Goal: Task Accomplishment & Management: Manage account settings

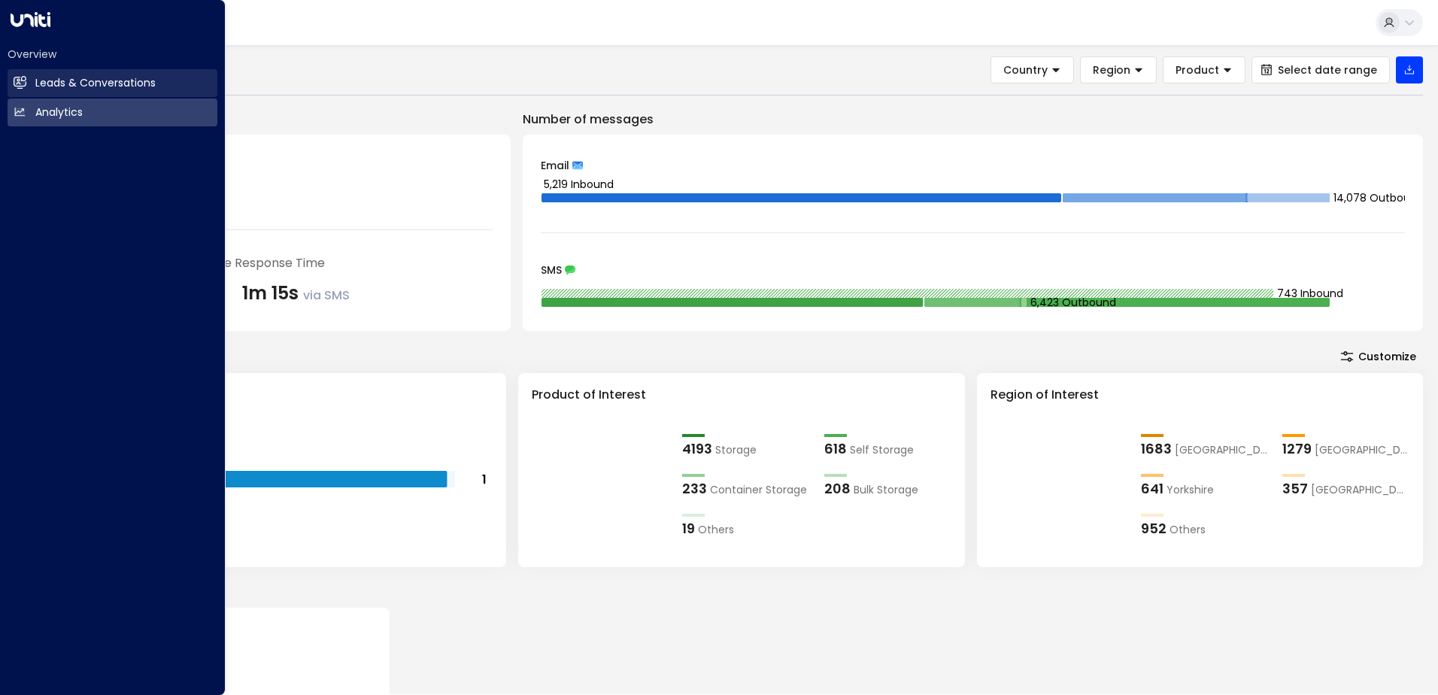
click at [89, 85] on h2 "Leads & Conversations" at bounding box center [95, 83] width 120 height 16
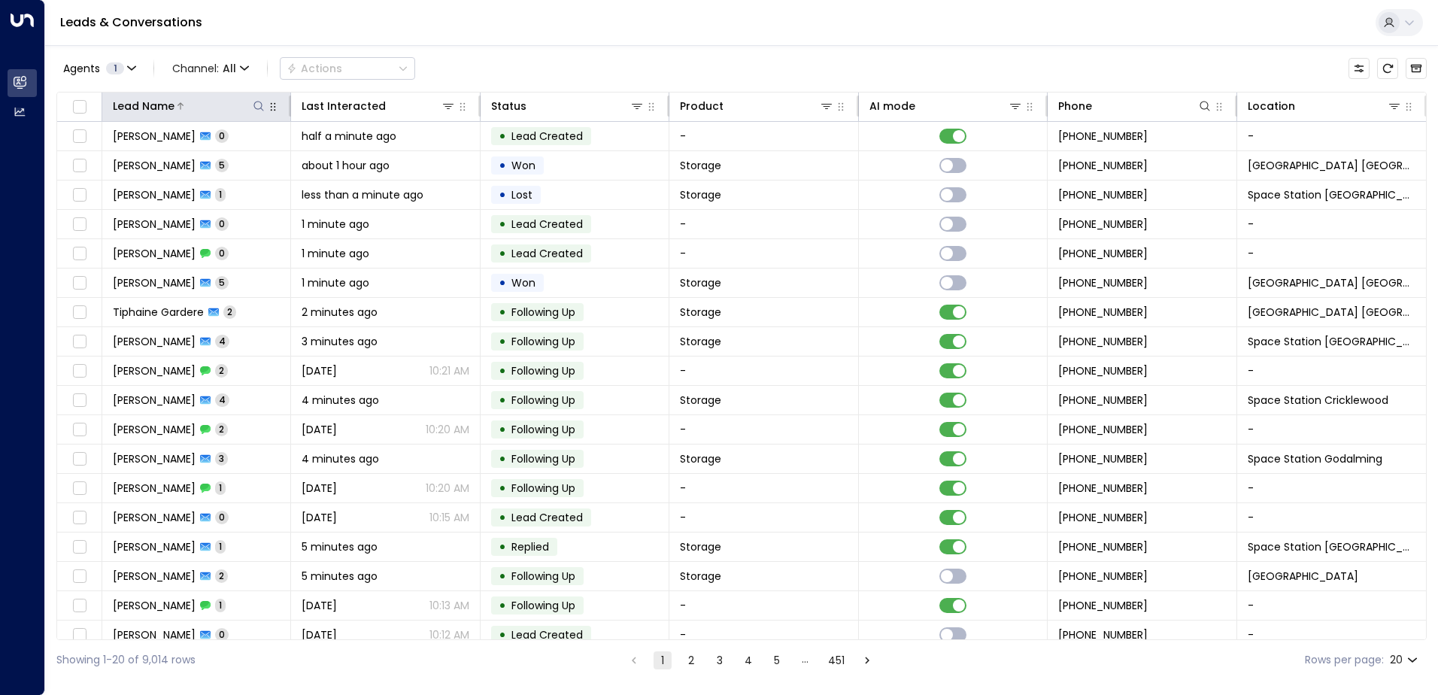
click at [263, 106] on icon at bounding box center [259, 106] width 12 height 12
click at [599, 38] on div "Leads & Conversations" at bounding box center [741, 23] width 1392 height 46
click at [1388, 112] on button at bounding box center [1393, 105] width 15 height 15
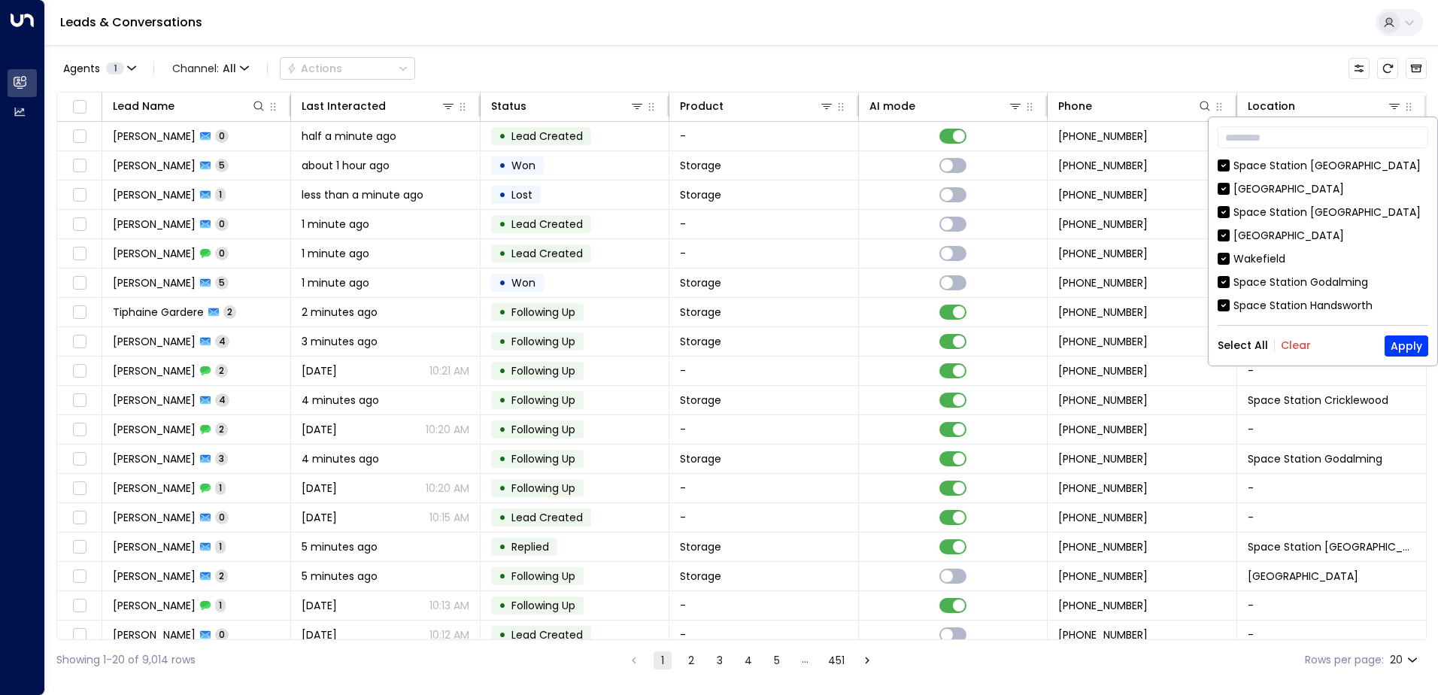
click at [1289, 347] on button "Clear" at bounding box center [1295, 345] width 30 height 12
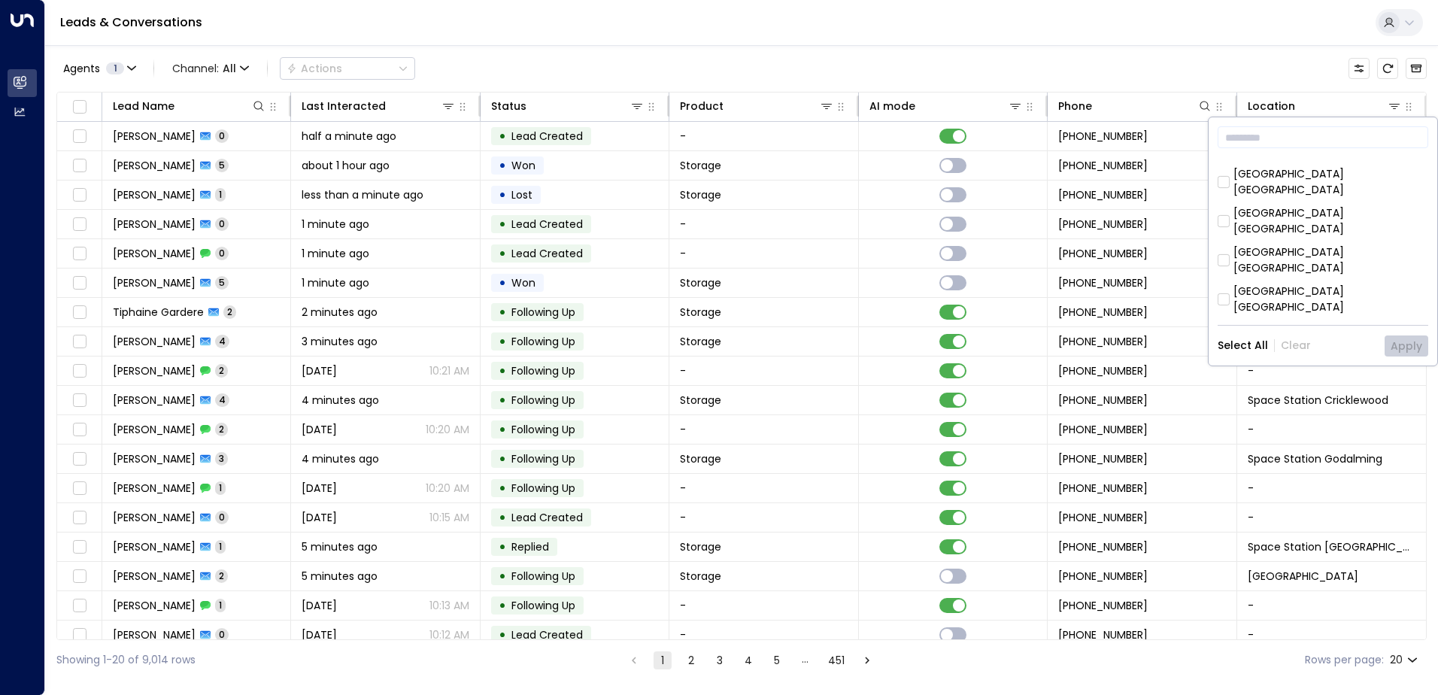
scroll to position [226, 0]
click at [1323, 244] on div "[GEOGRAPHIC_DATA] [GEOGRAPHIC_DATA]" at bounding box center [1330, 260] width 195 height 32
click at [1394, 344] on button "Apply" at bounding box center [1406, 345] width 44 height 21
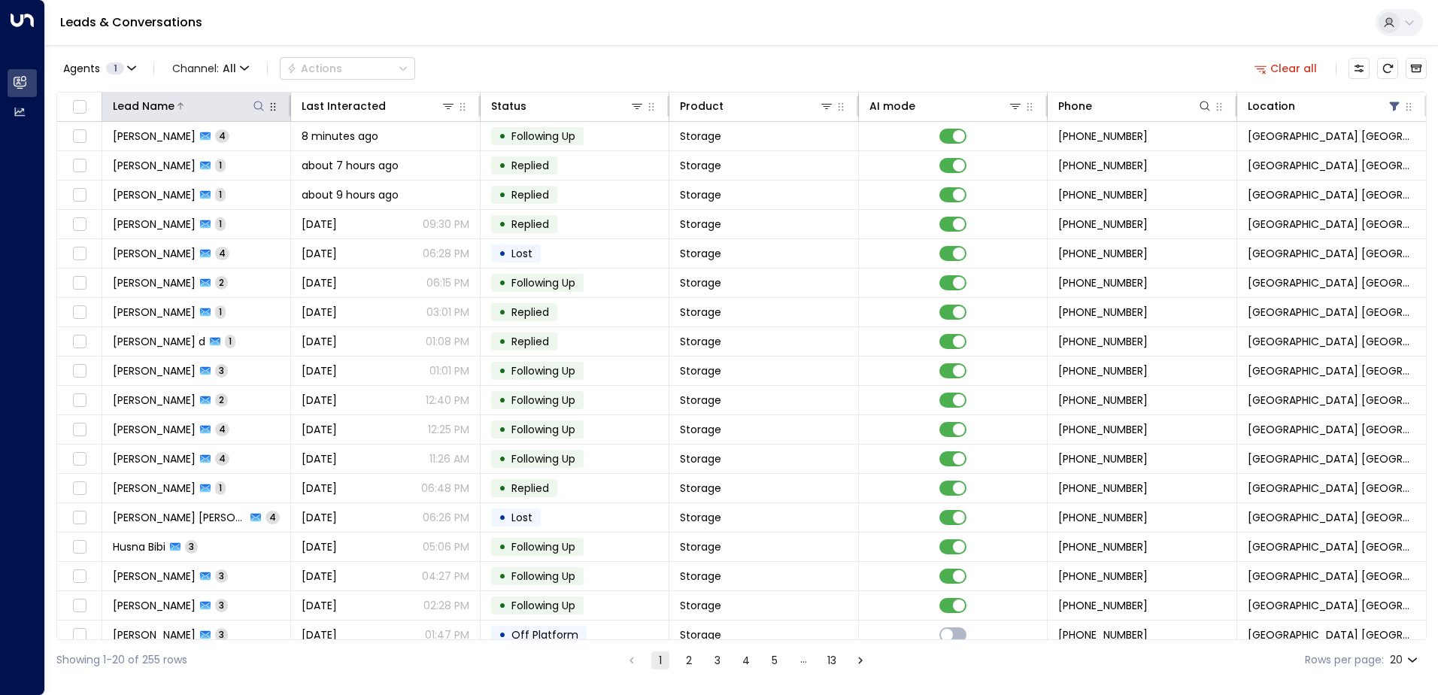
click at [261, 111] on icon at bounding box center [259, 106] width 12 height 12
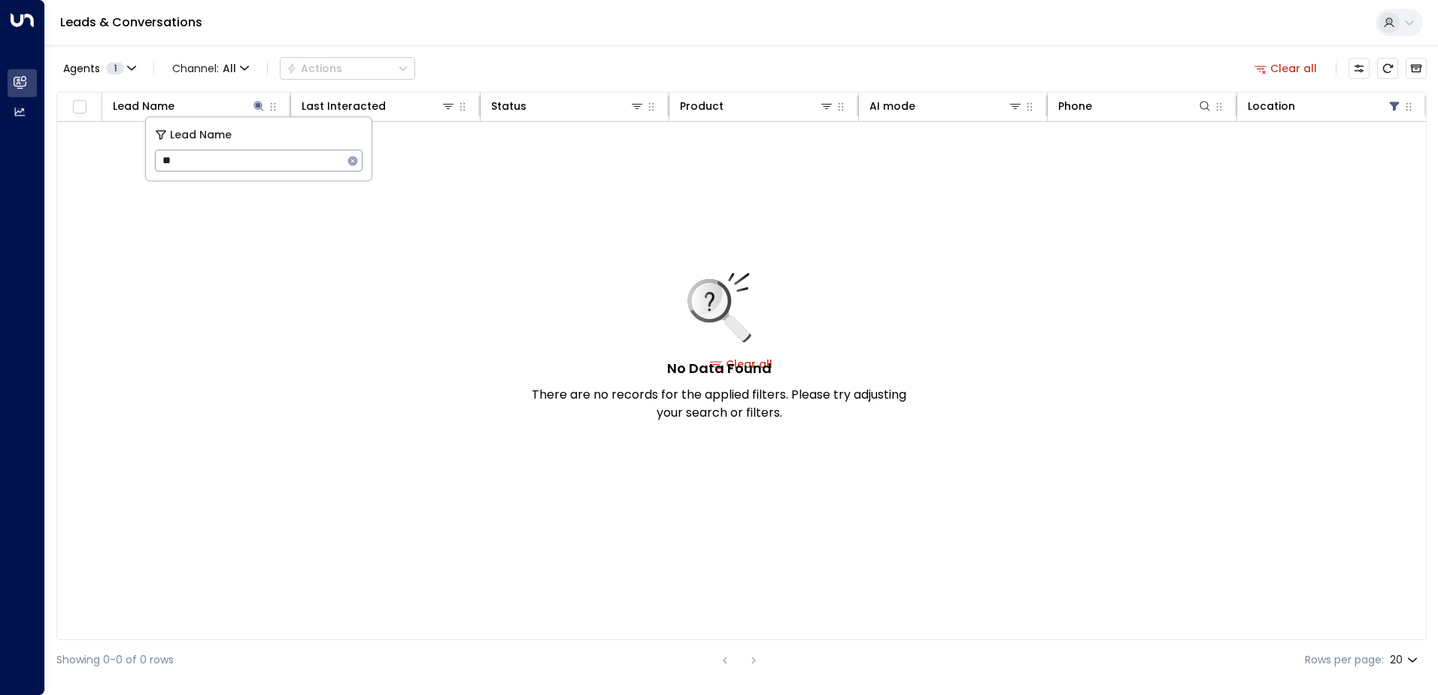
type input "*"
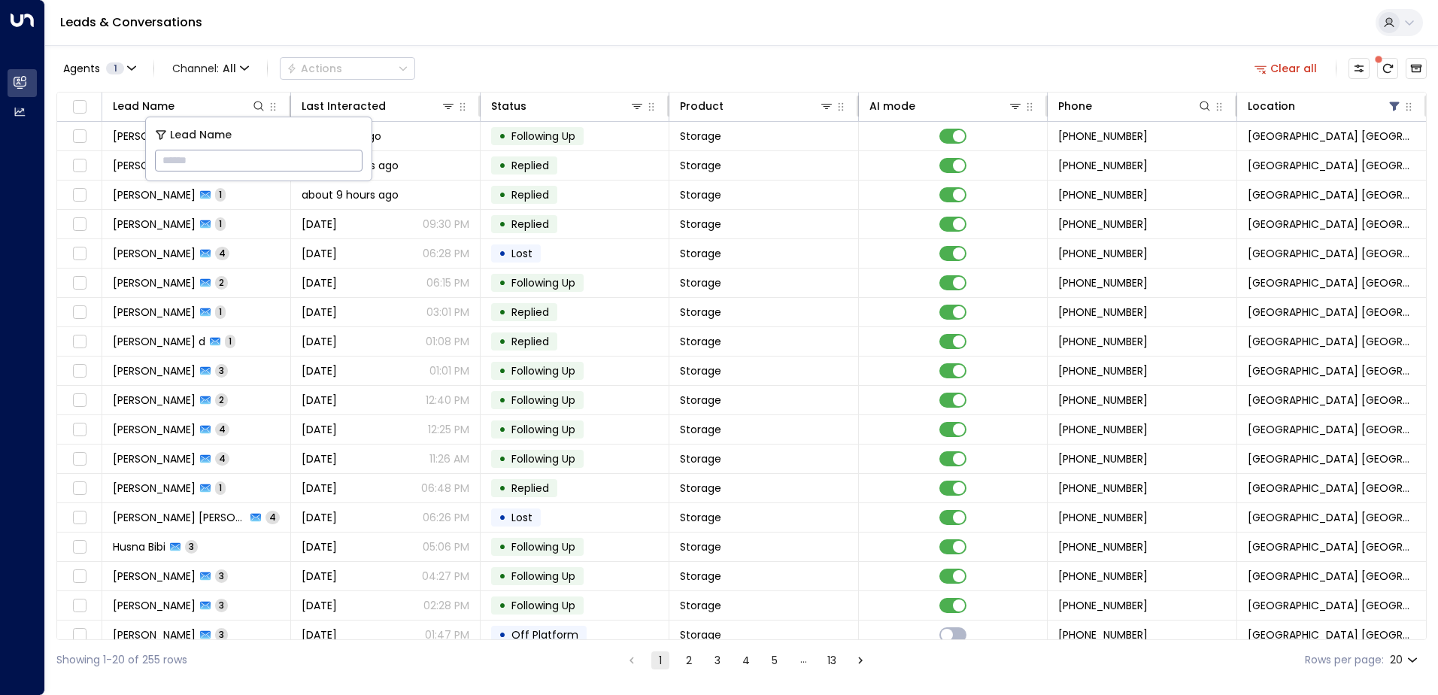
click at [269, 161] on input "text" at bounding box center [259, 161] width 208 height 28
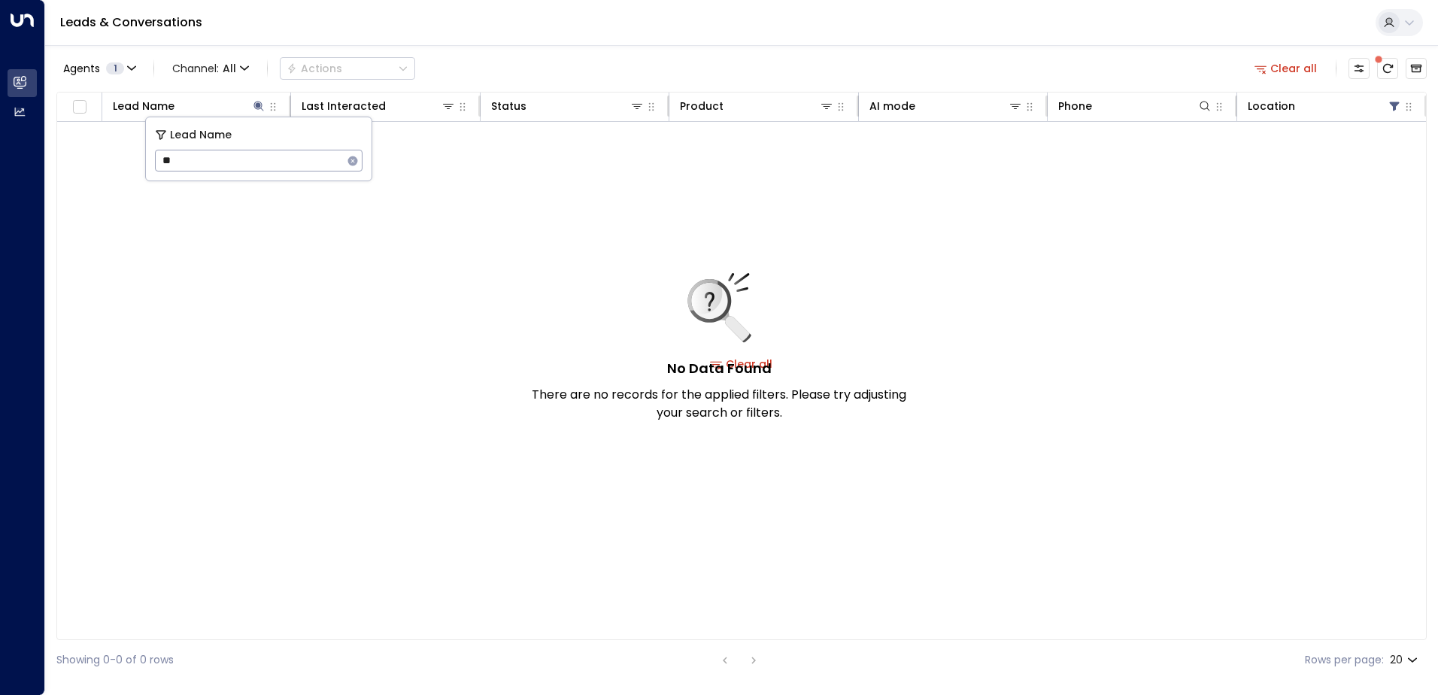
type input "*"
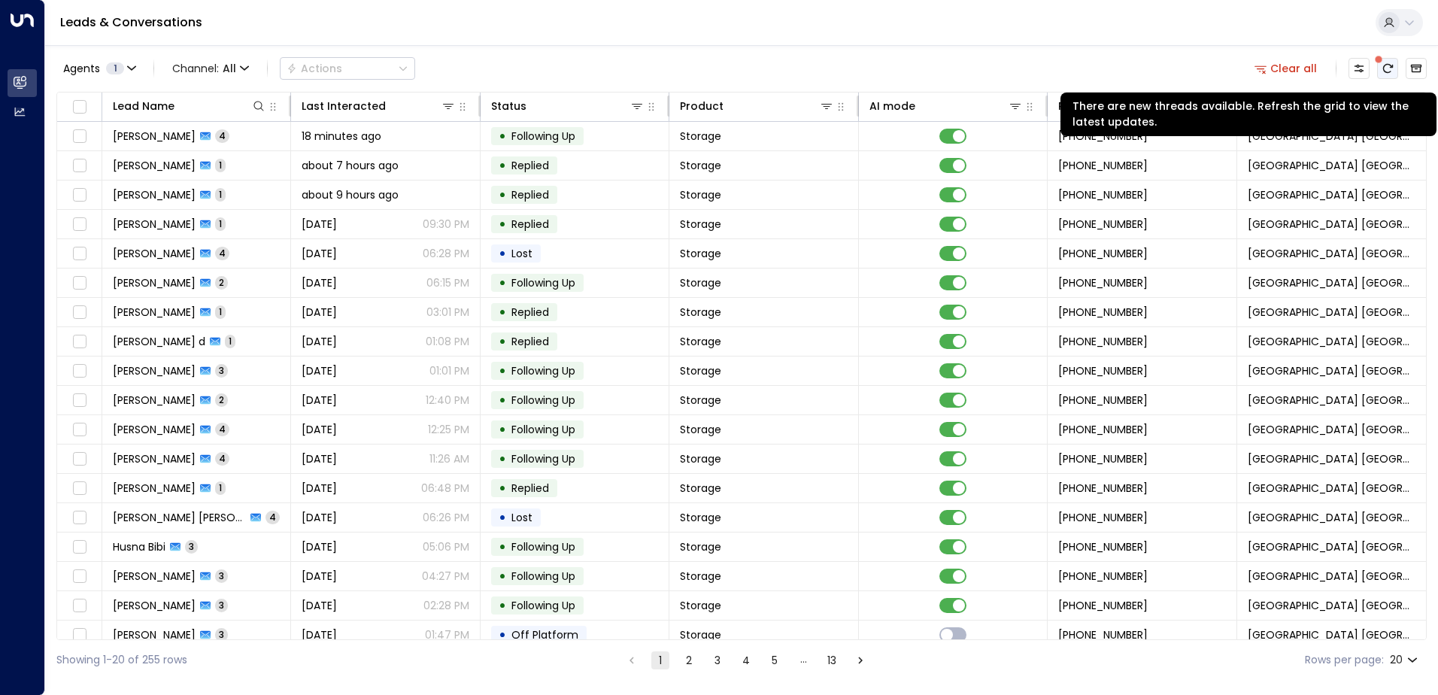
click at [1386, 68] on icon "There are new threads available. Refresh the grid to view the latest updates." at bounding box center [1387, 68] width 12 height 12
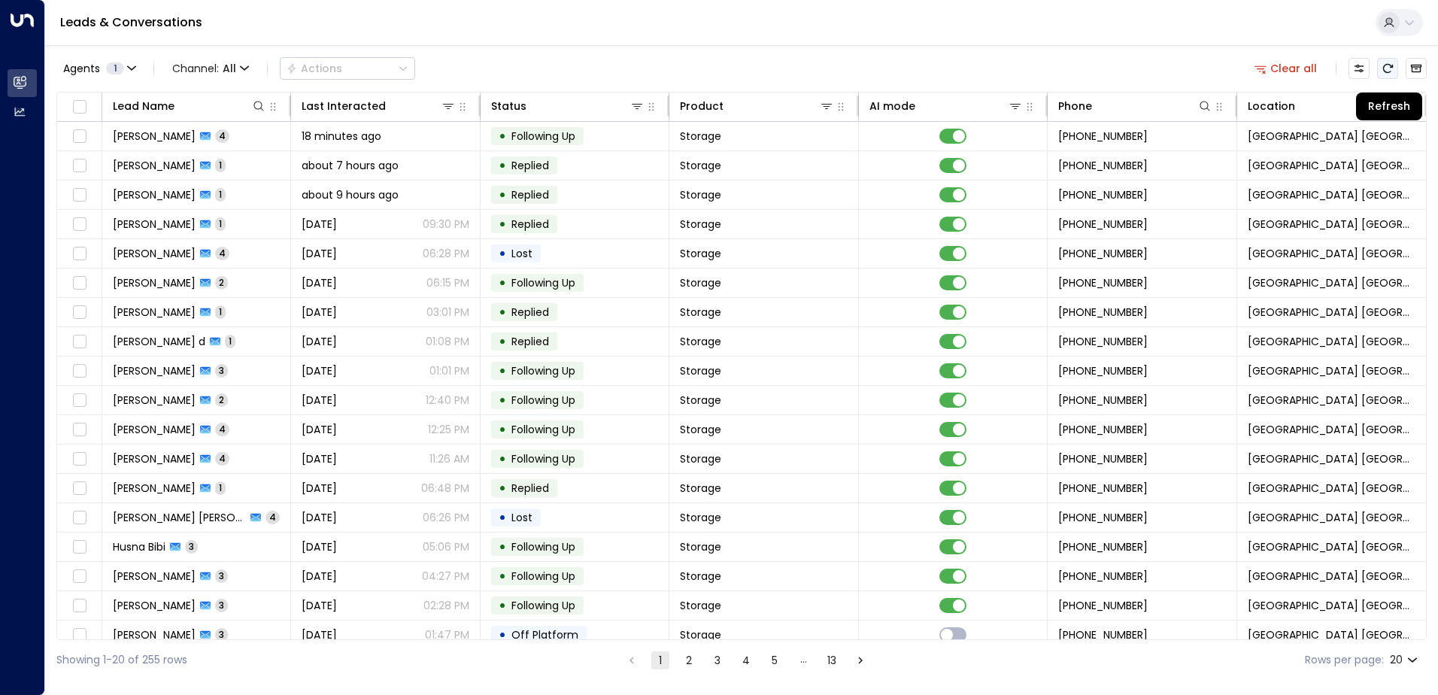
click at [1391, 69] on icon "Refresh" at bounding box center [1387, 68] width 12 height 12
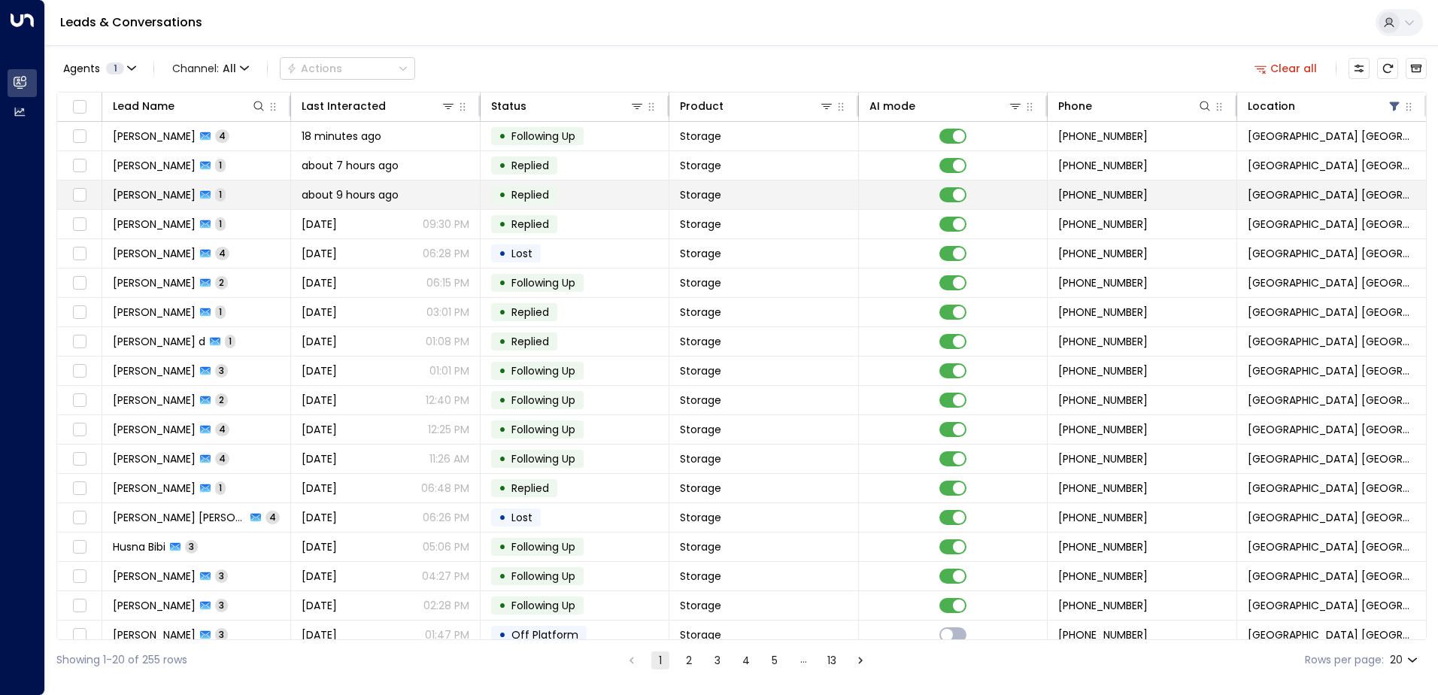
click at [174, 196] on span "[PERSON_NAME]" at bounding box center [154, 194] width 83 height 15
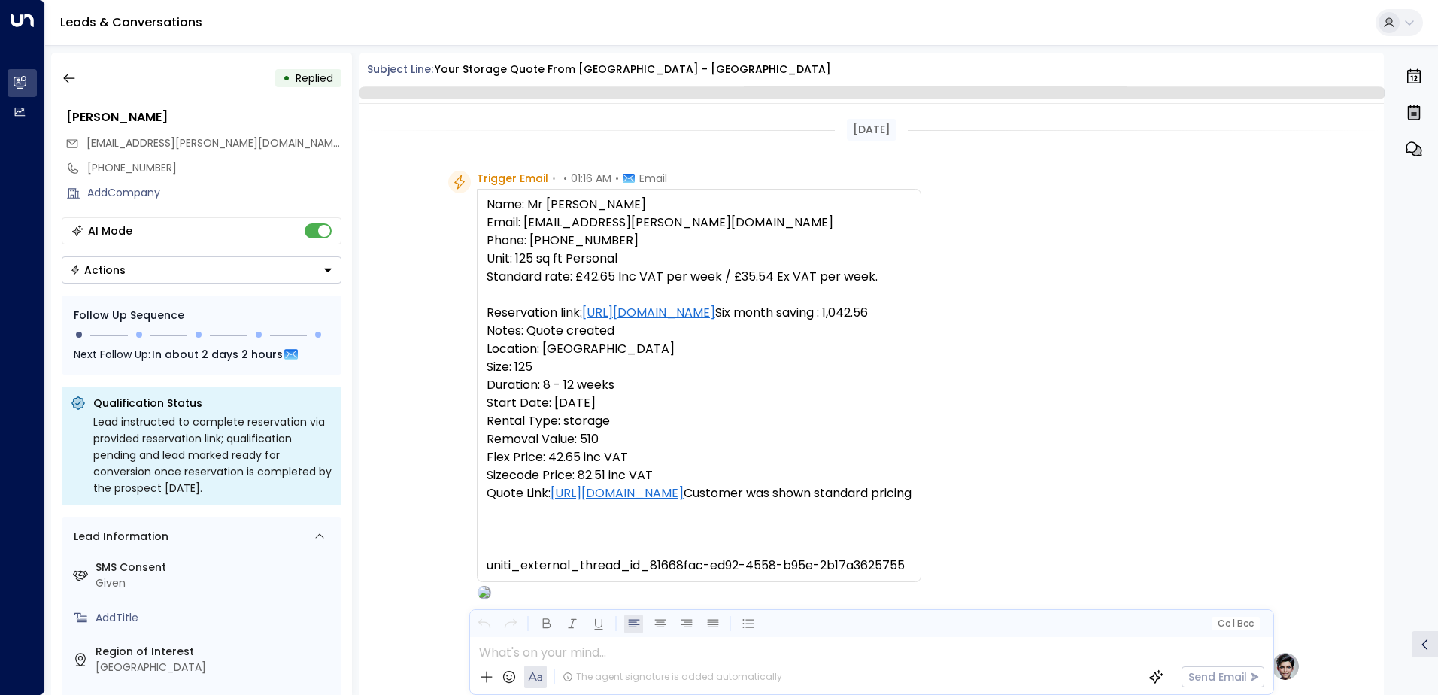
scroll to position [570, 0]
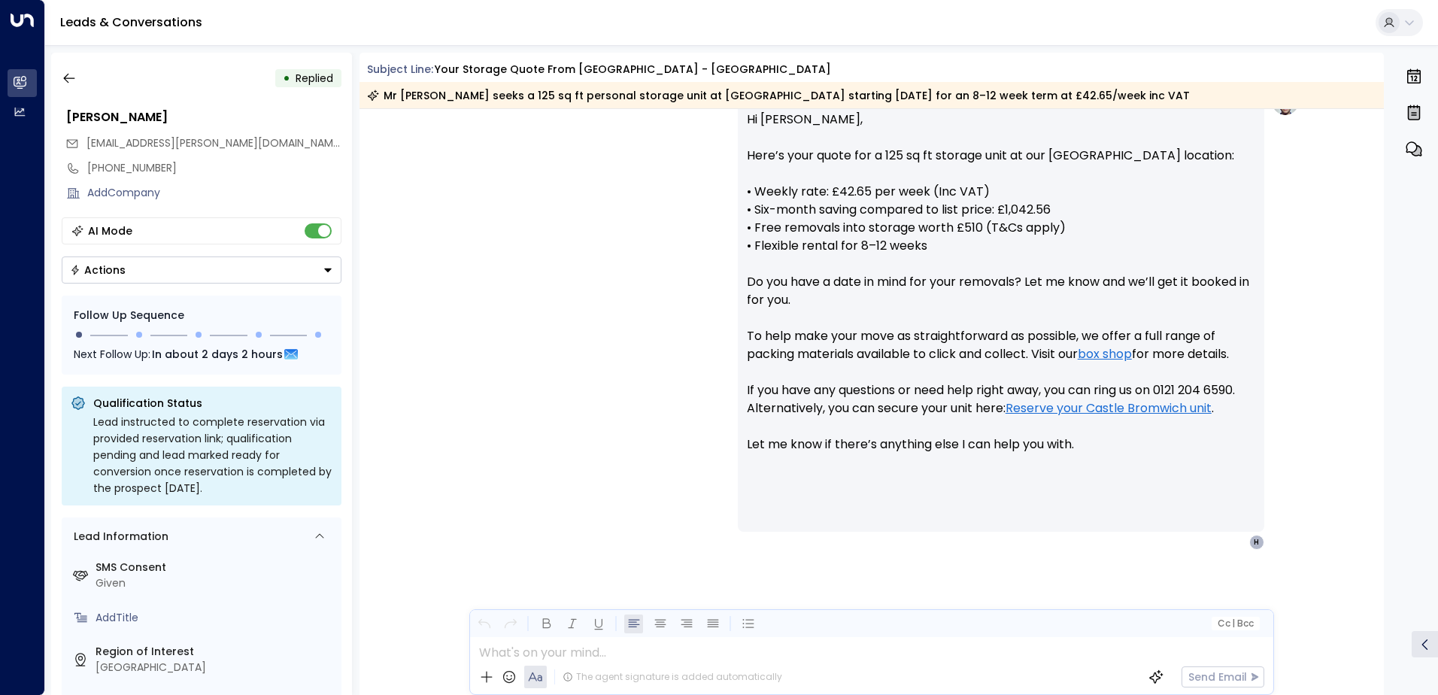
click at [232, 270] on button "Actions" at bounding box center [202, 269] width 280 height 27
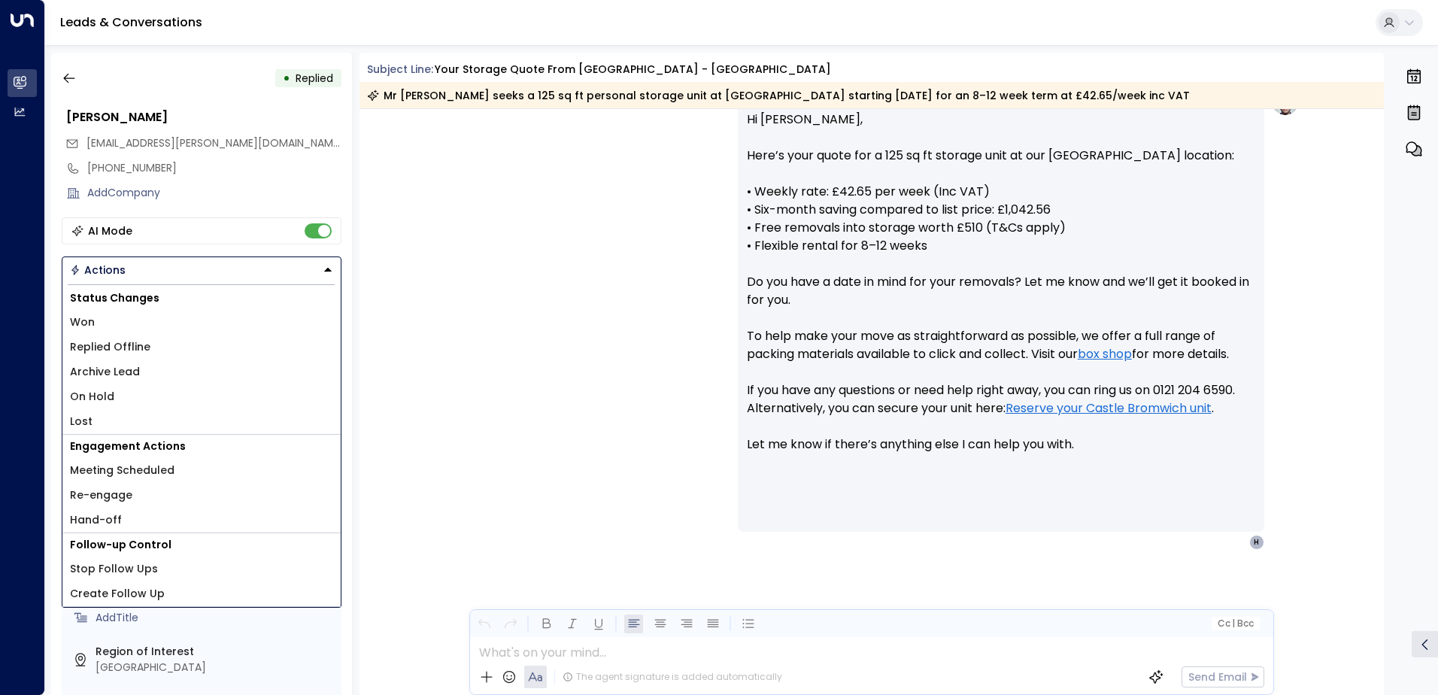
click at [143, 398] on li "On Hold" at bounding box center [201, 396] width 278 height 25
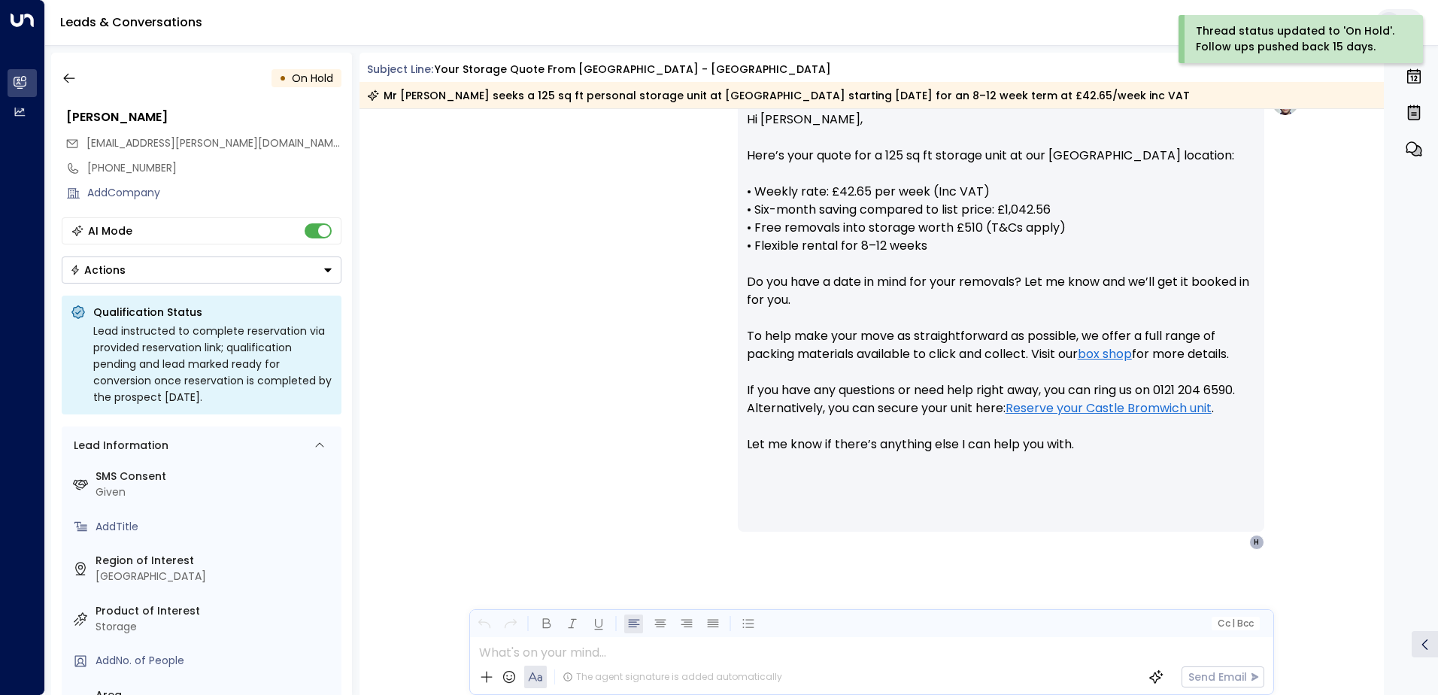
drag, startPoint x: 326, startPoint y: 256, endPoint x: 328, endPoint y: 268, distance: 12.1
click at [327, 259] on button "Actions" at bounding box center [202, 269] width 280 height 27
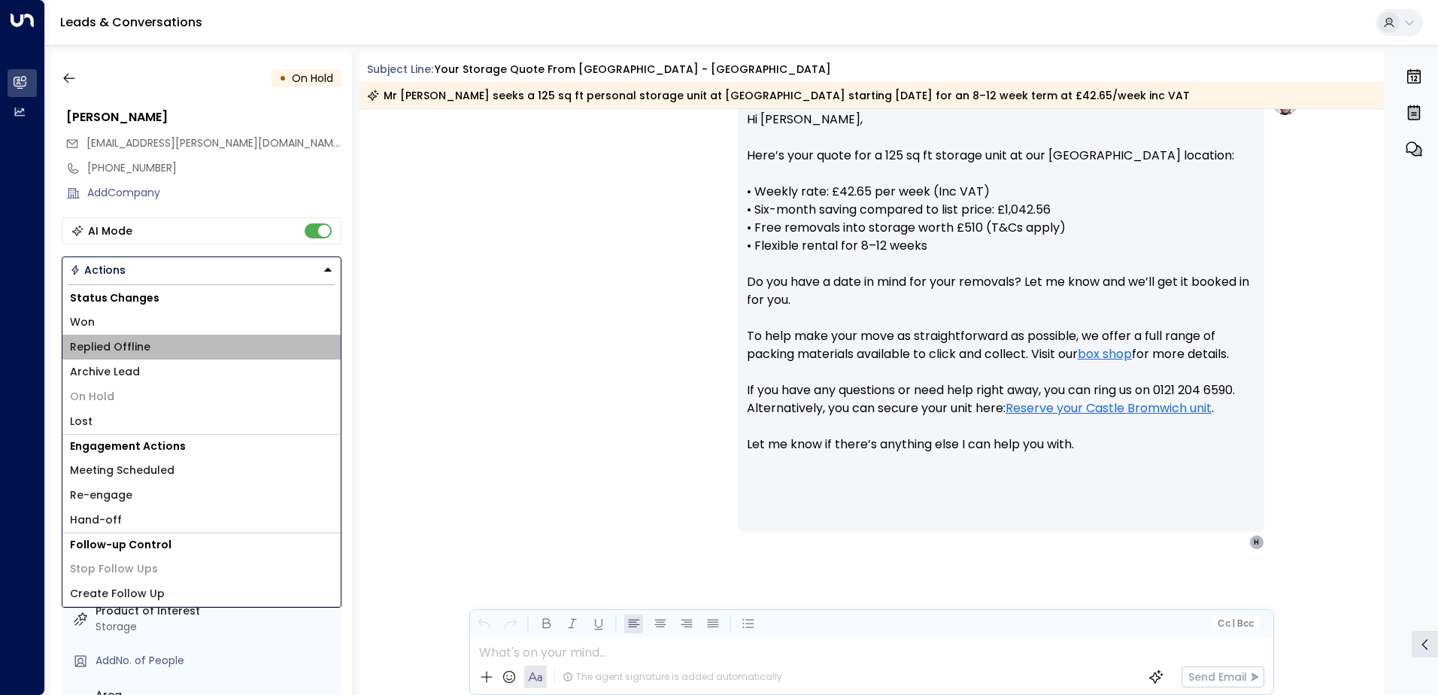
click at [156, 350] on li "Replied Offline" at bounding box center [201, 347] width 278 height 25
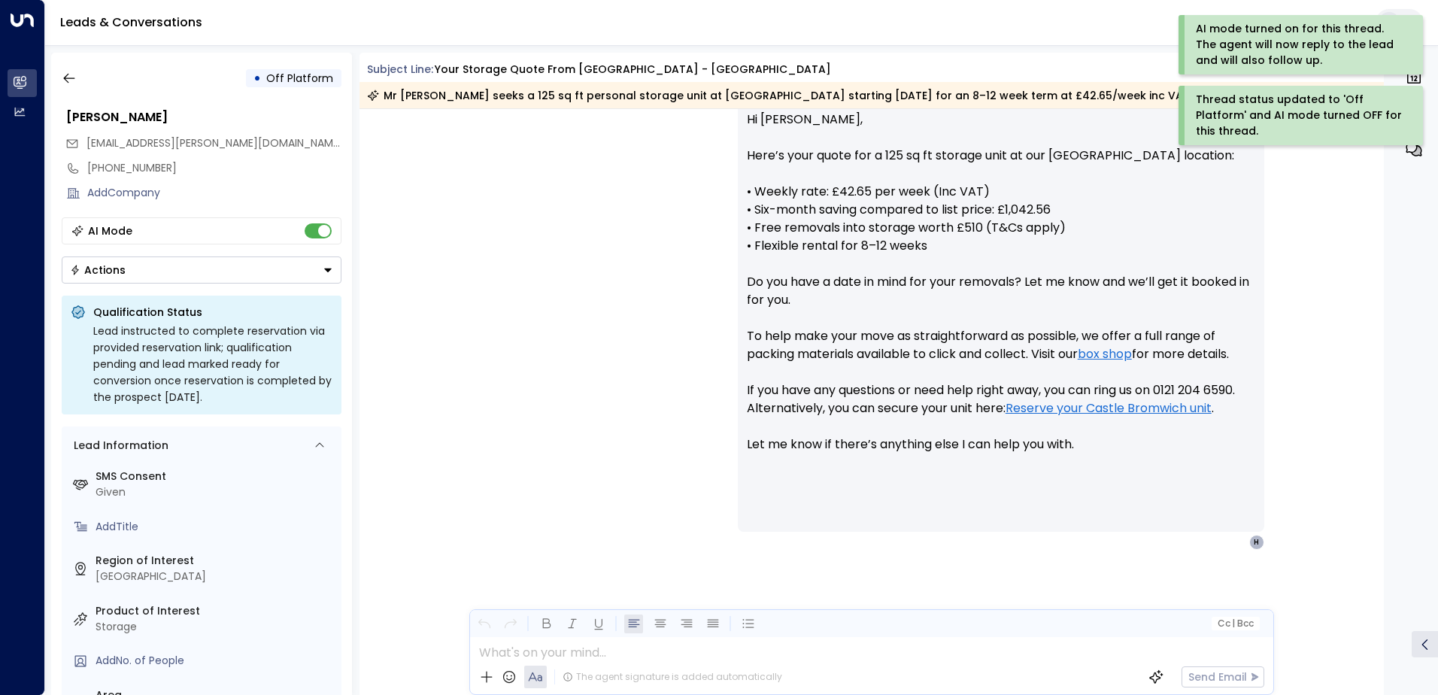
click at [496, 204] on div "[PERSON_NAME] • 01:23 AM • Email Hi [PERSON_NAME], Here’s your quote for a 125 …" at bounding box center [871, 317] width 857 height 463
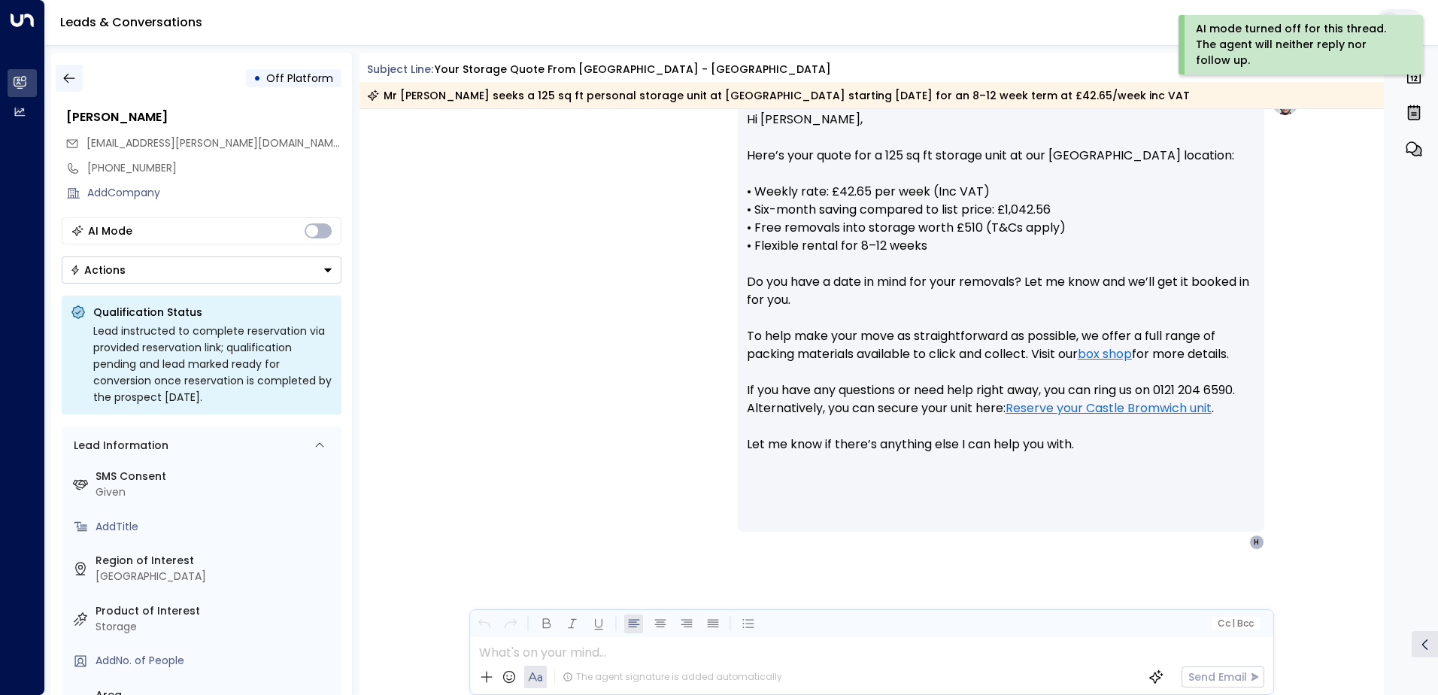
click at [73, 78] on icon "button" at bounding box center [68, 79] width 11 height 10
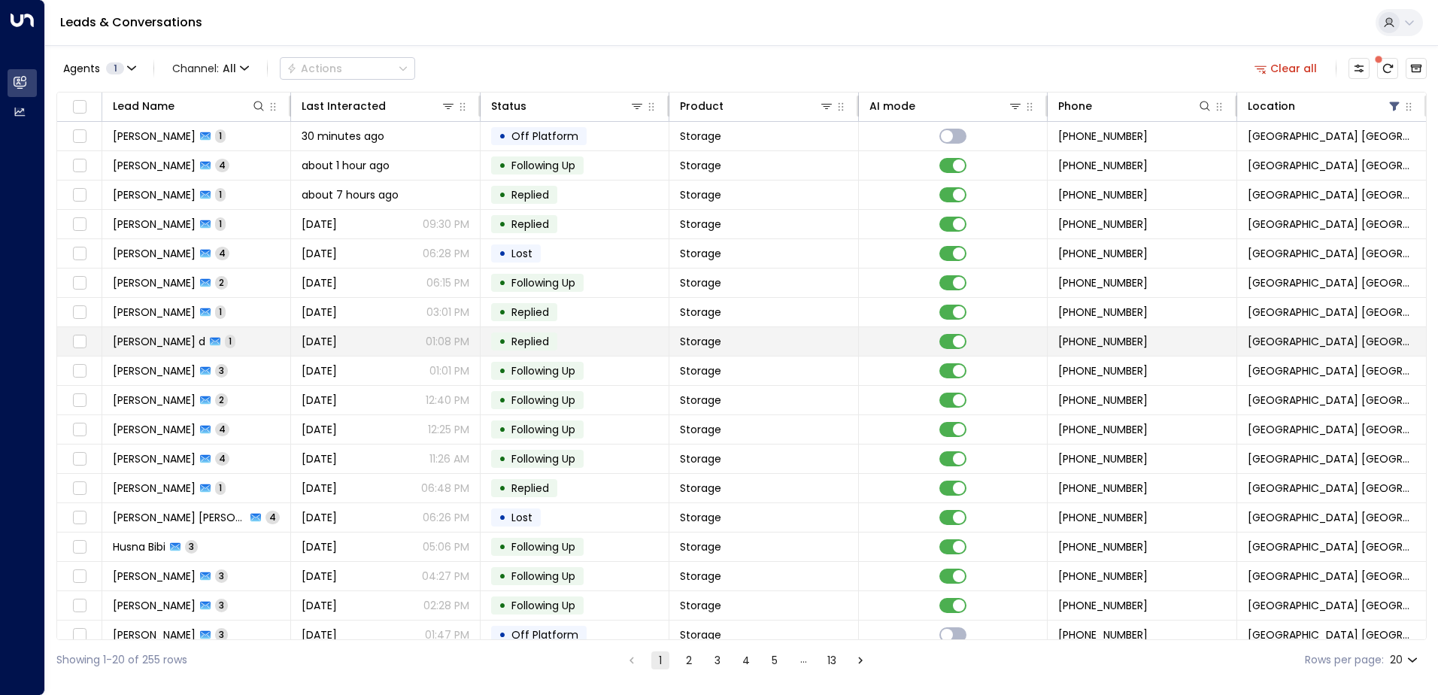
click at [169, 338] on span "[PERSON_NAME] d" at bounding box center [159, 341] width 92 height 15
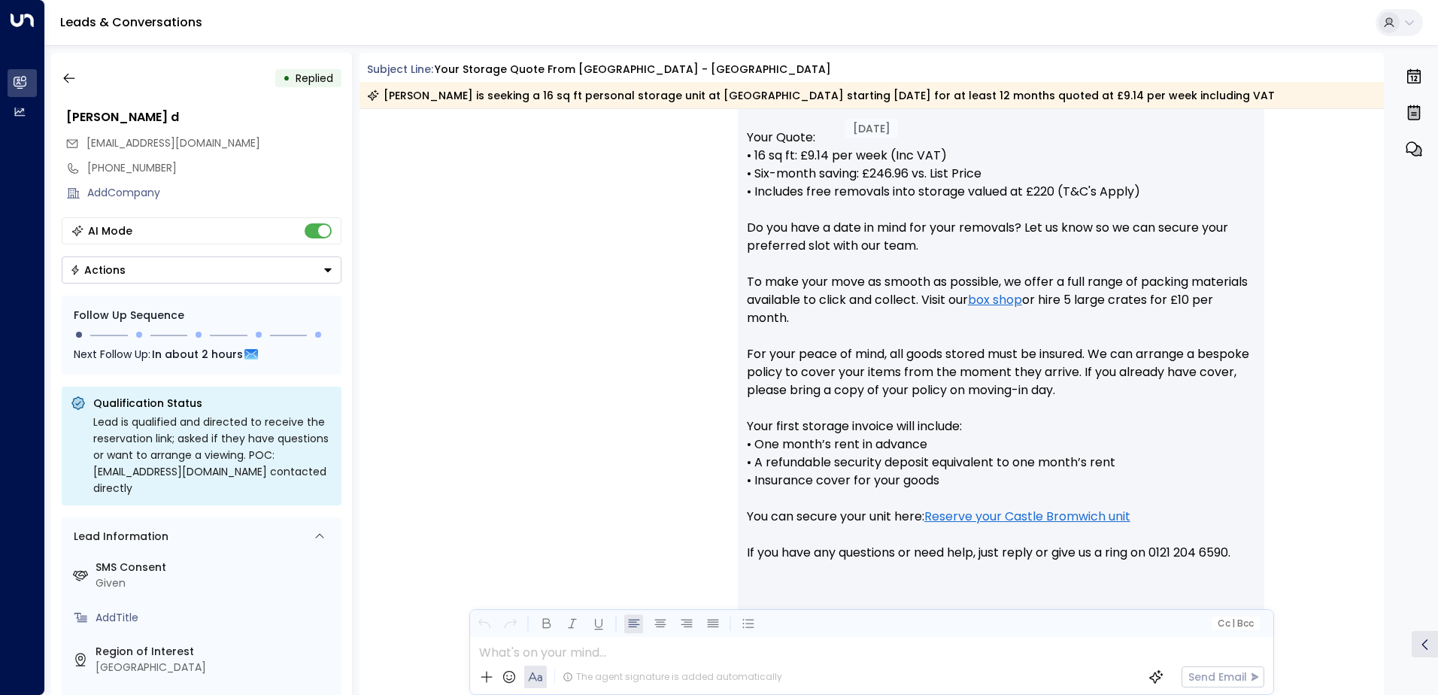
scroll to position [551, 0]
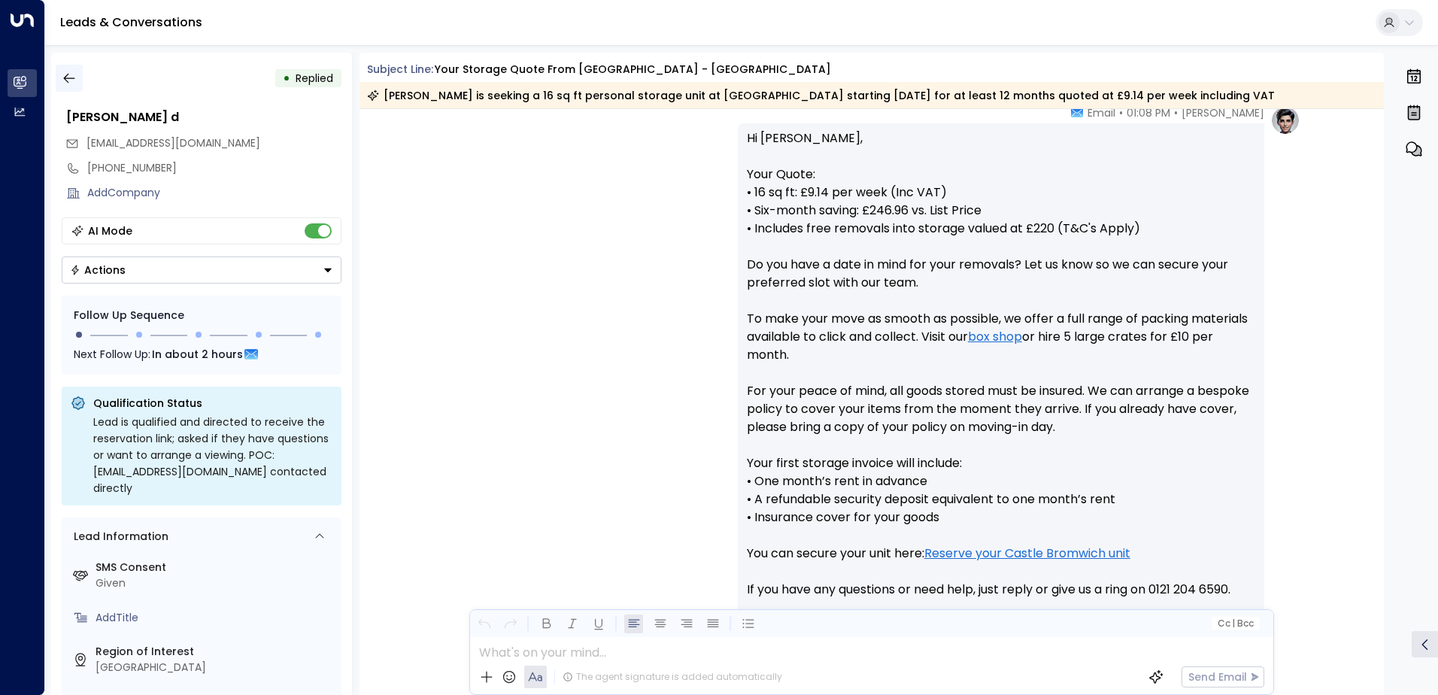
click at [65, 77] on icon "button" at bounding box center [68, 79] width 11 height 10
